Goal: Find specific page/section: Find specific page/section

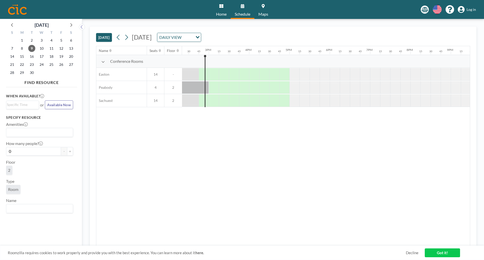
scroll to position [0, 584]
click at [201, 36] on div "Loading..." at bounding box center [197, 37] width 8 height 8
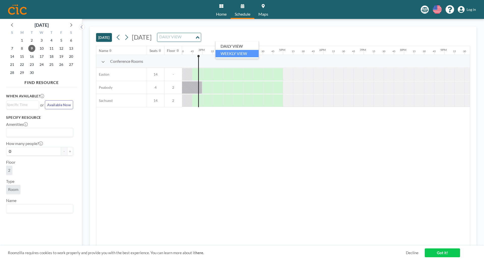
click at [246, 53] on li "WEEKLY VIEW" at bounding box center [236, 53] width 43 height 7
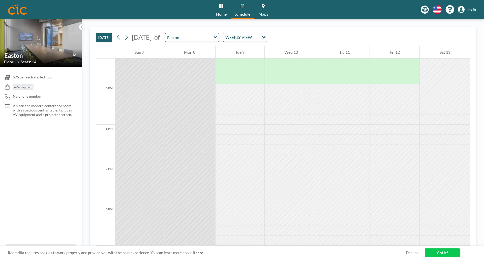
scroll to position [660, 0]
click at [125, 38] on icon at bounding box center [126, 37] width 5 height 8
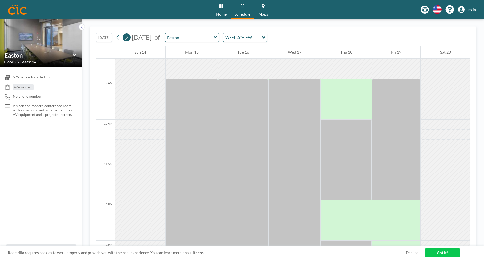
scroll to position [343, 0]
click at [128, 35] on icon at bounding box center [126, 37] width 5 height 8
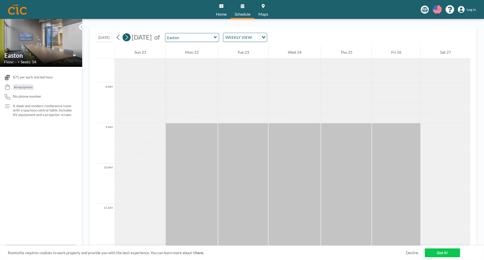
scroll to position [312, 0]
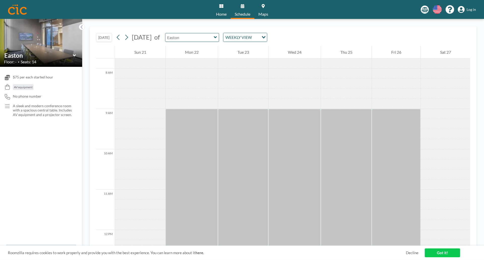
click at [214, 39] on input "text" at bounding box center [189, 37] width 48 height 8
type input "Peabody"
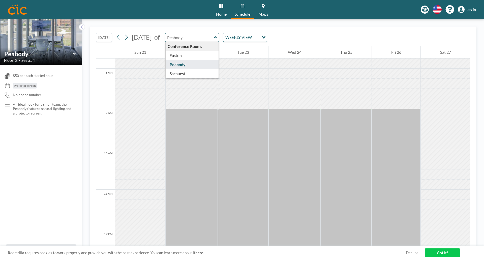
click at [214, 38] on input "text" at bounding box center [189, 37] width 48 height 8
type input "Sachuest"
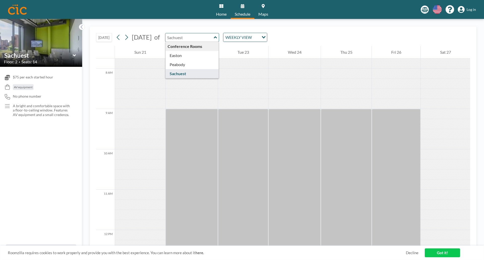
click at [219, 38] on div "Conference Rooms [GEOGRAPHIC_DATA] Sachuest" at bounding box center [192, 37] width 54 height 9
type input "Easton"
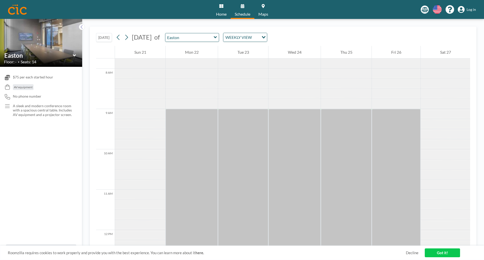
click at [75, 56] on icon at bounding box center [74, 55] width 3 height 5
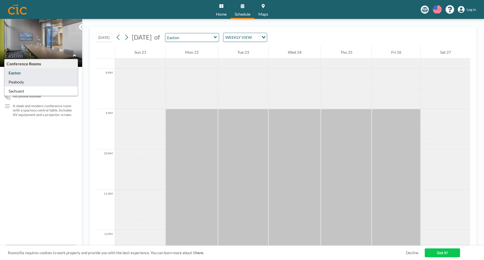
type input "Peabody"
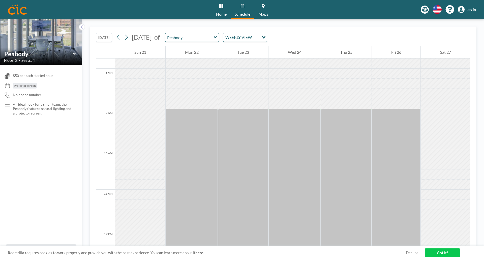
click at [75, 53] on icon at bounding box center [74, 53] width 3 height 5
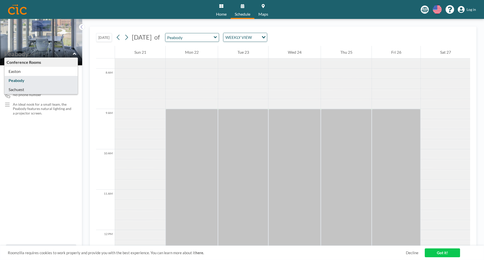
type input "Sachuest"
